Goal: Information Seeking & Learning: Learn about a topic

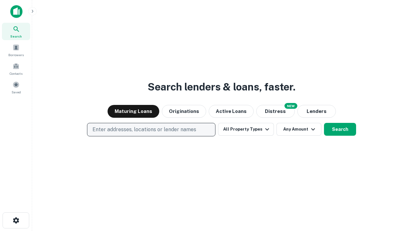
click at [151, 130] on p "Enter addresses, locations or lender names" at bounding box center [145, 130] width 104 height 8
type input "**********"
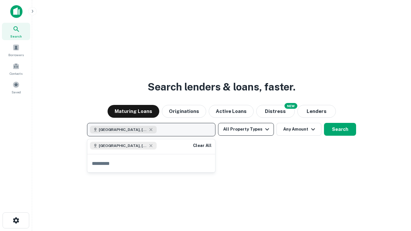
click at [246, 130] on button "All Property Types" at bounding box center [246, 129] width 56 height 13
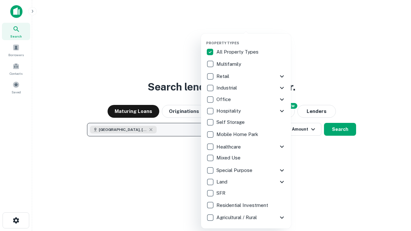
click at [251, 39] on button "button" at bounding box center [251, 39] width 90 height 0
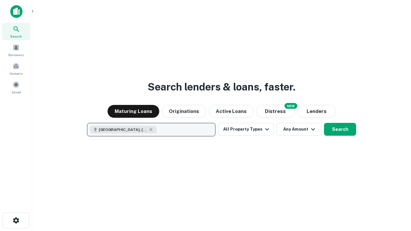
scroll to position [10, 0]
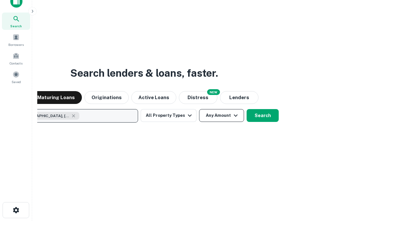
click at [199, 109] on button "Any Amount" at bounding box center [221, 115] width 45 height 13
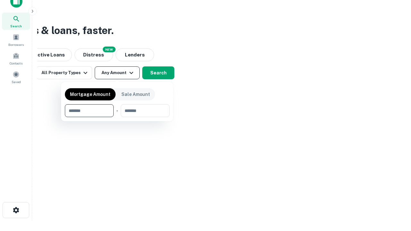
type input "*******"
click at [117, 117] on button "button" at bounding box center [117, 117] width 105 height 0
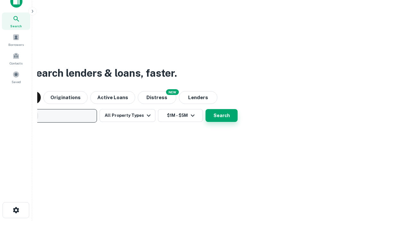
click at [206, 109] on button "Search" at bounding box center [222, 115] width 32 height 13
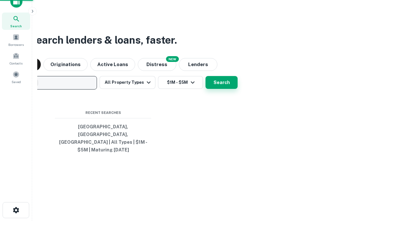
scroll to position [21, 182]
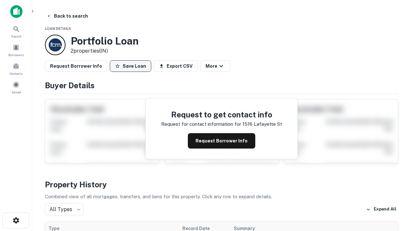
click at [131, 66] on button "Save Loan" at bounding box center [130, 66] width 41 height 12
click at [132, 66] on button "Loan Saved" at bounding box center [132, 66] width 44 height 12
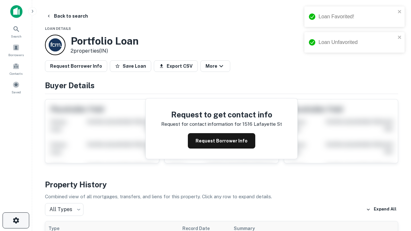
click at [16, 221] on icon "button" at bounding box center [16, 221] width 8 height 8
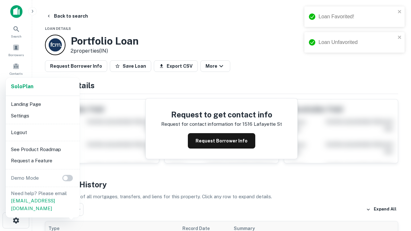
click at [42, 132] on li "Logout" at bounding box center [42, 133] width 69 height 12
